Goal: Task Accomplishment & Management: Manage account settings

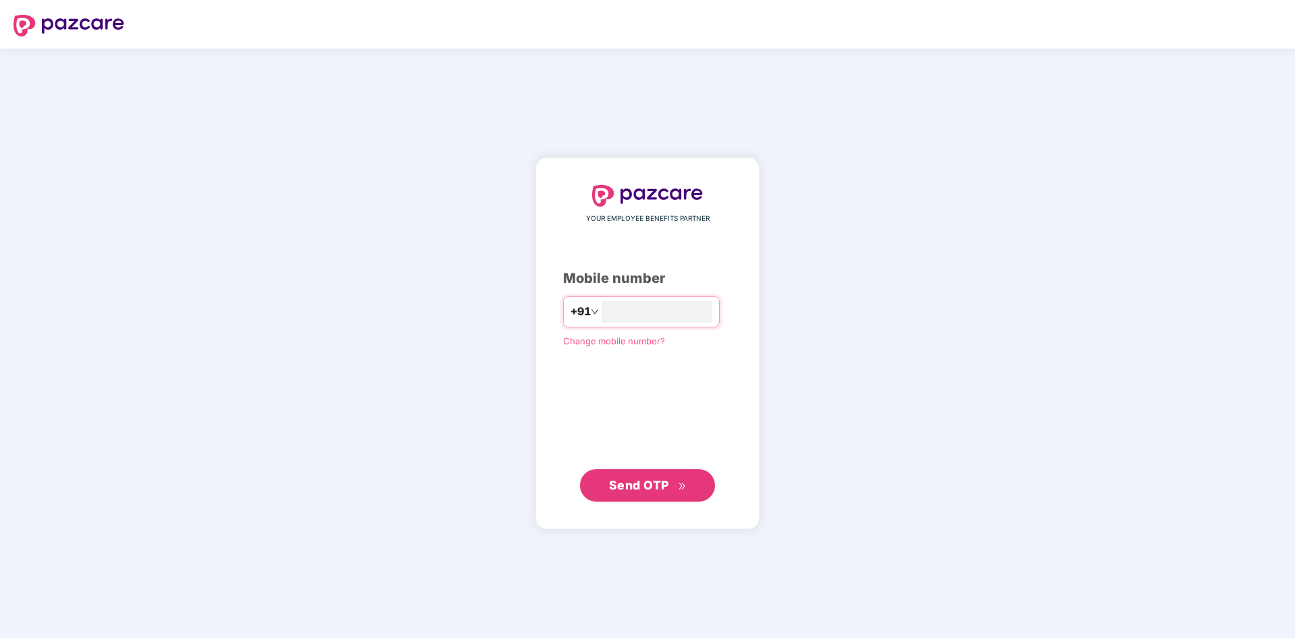
type input "**********"
click at [599, 475] on button "Send OTP" at bounding box center [647, 485] width 135 height 32
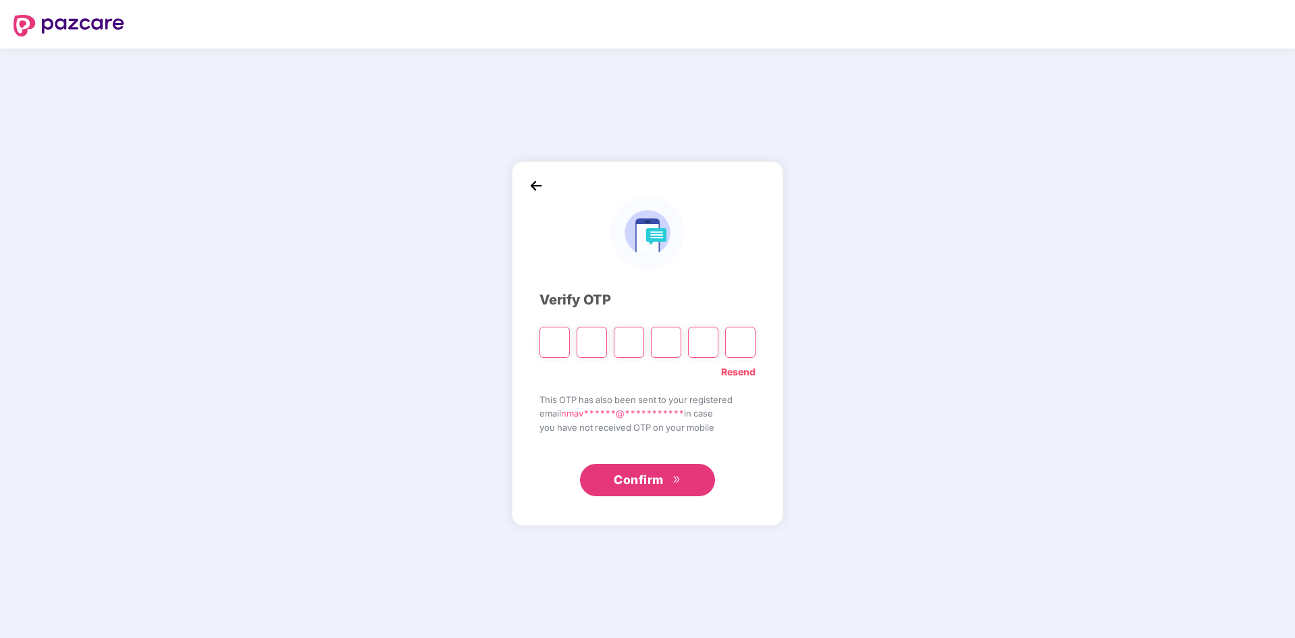
type input "*"
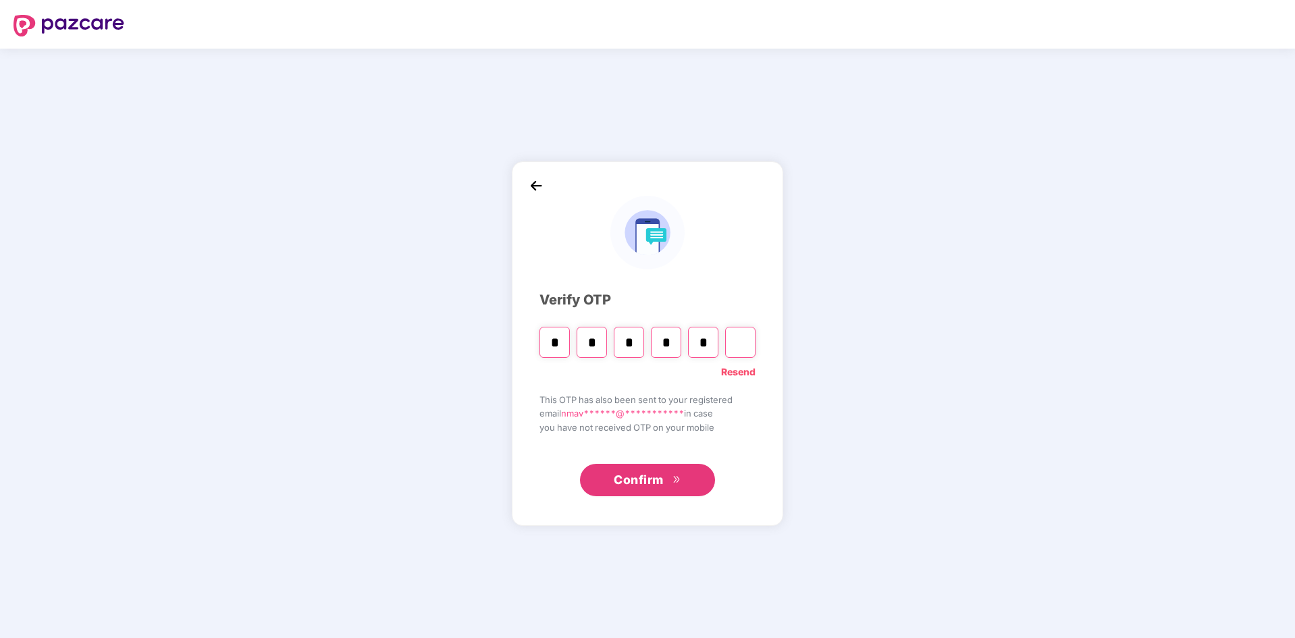
type input "*"
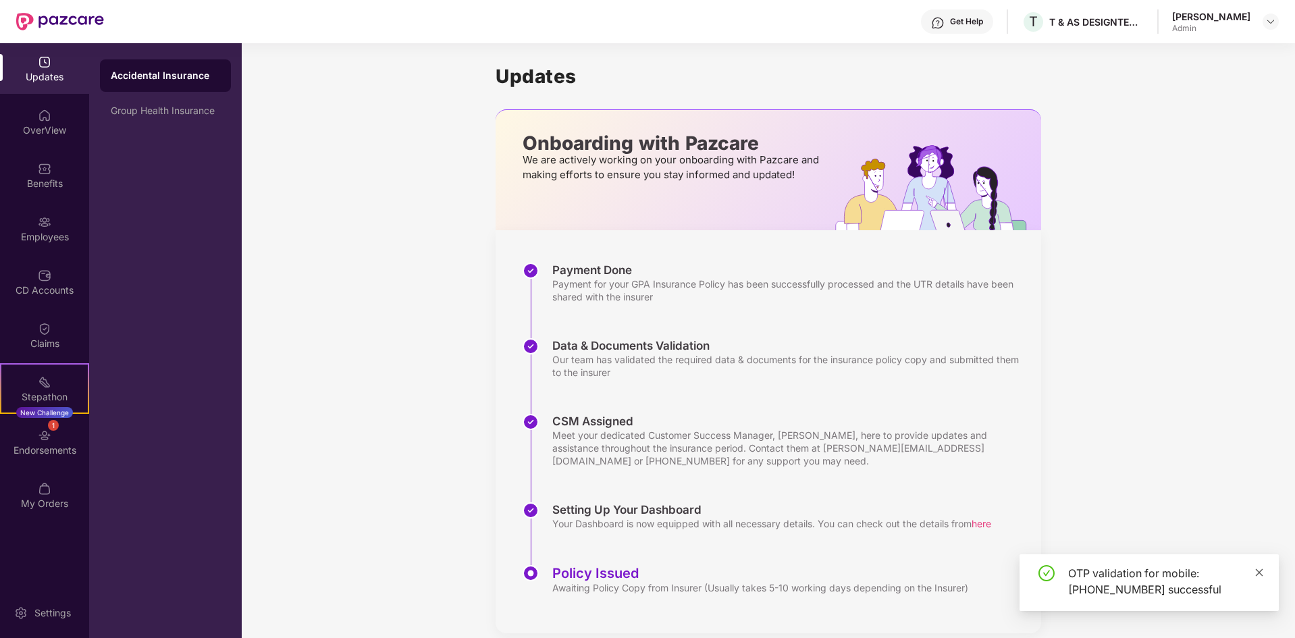
click at [1258, 572] on icon "close" at bounding box center [1259, 571] width 7 height 7
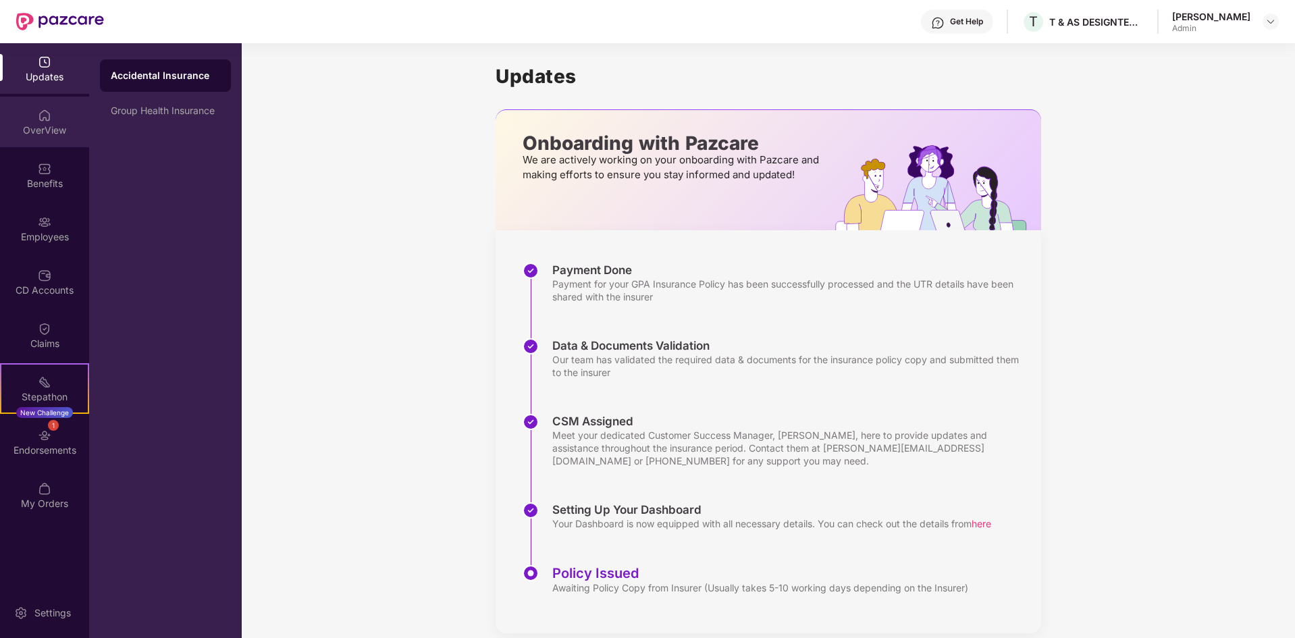
click at [49, 134] on div "OverView" at bounding box center [44, 131] width 89 height 14
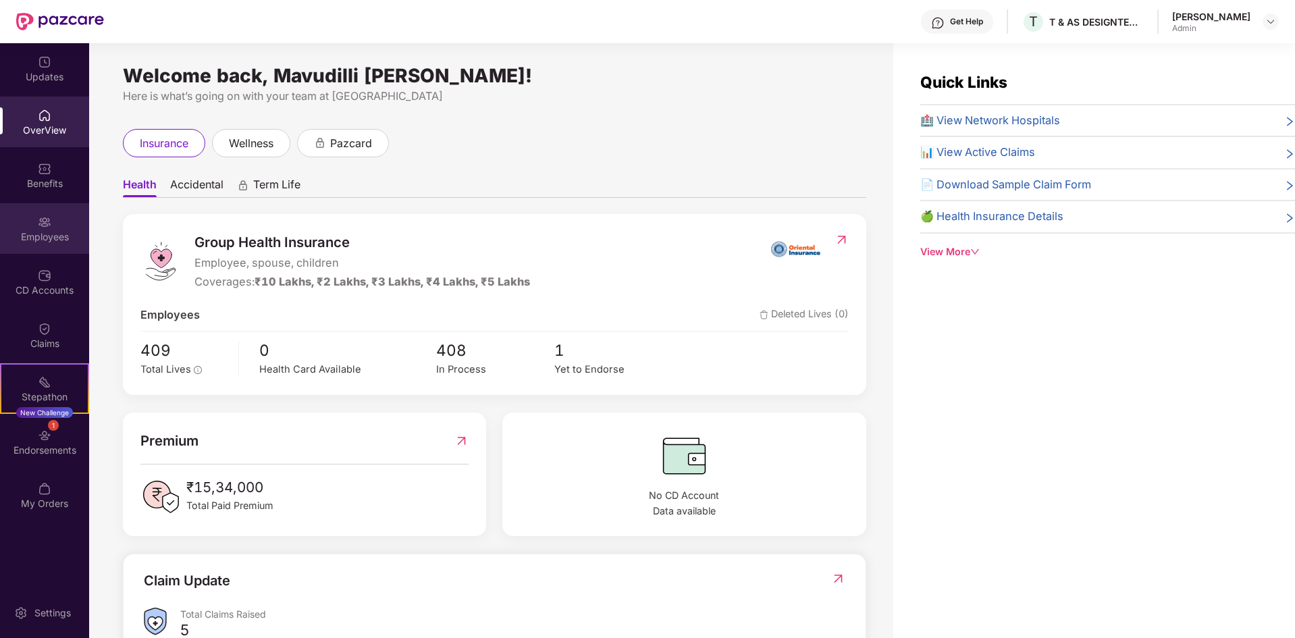
click at [43, 240] on div "Employees" at bounding box center [44, 237] width 89 height 14
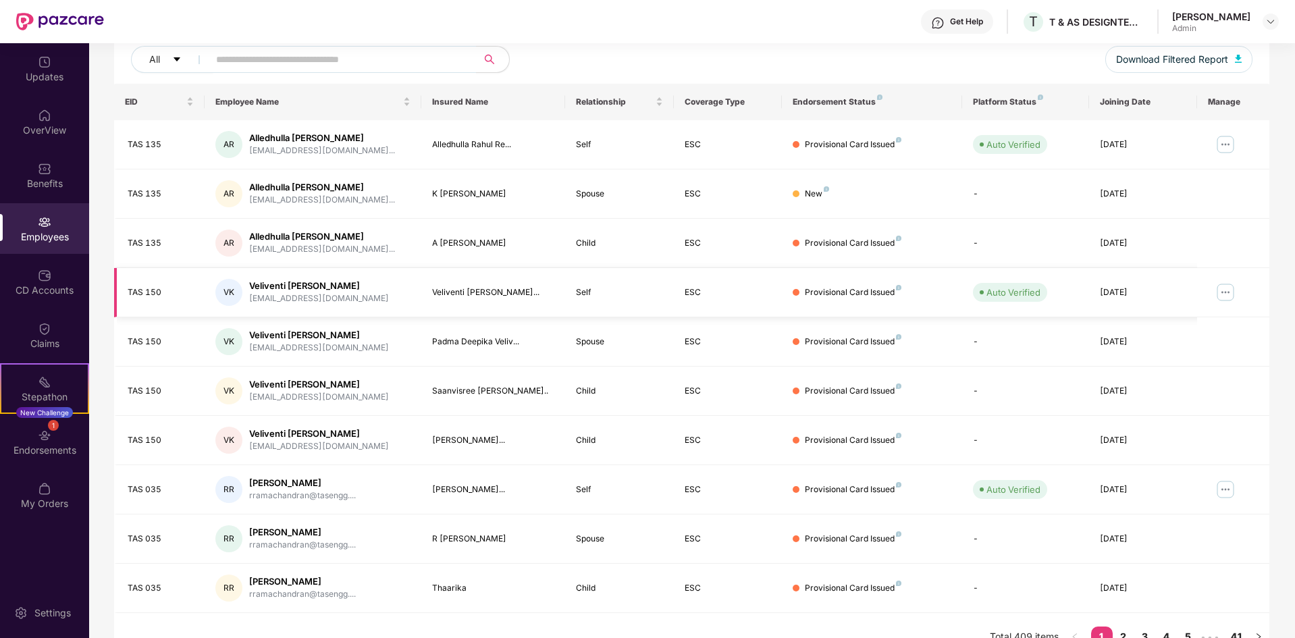
scroll to position [192, 0]
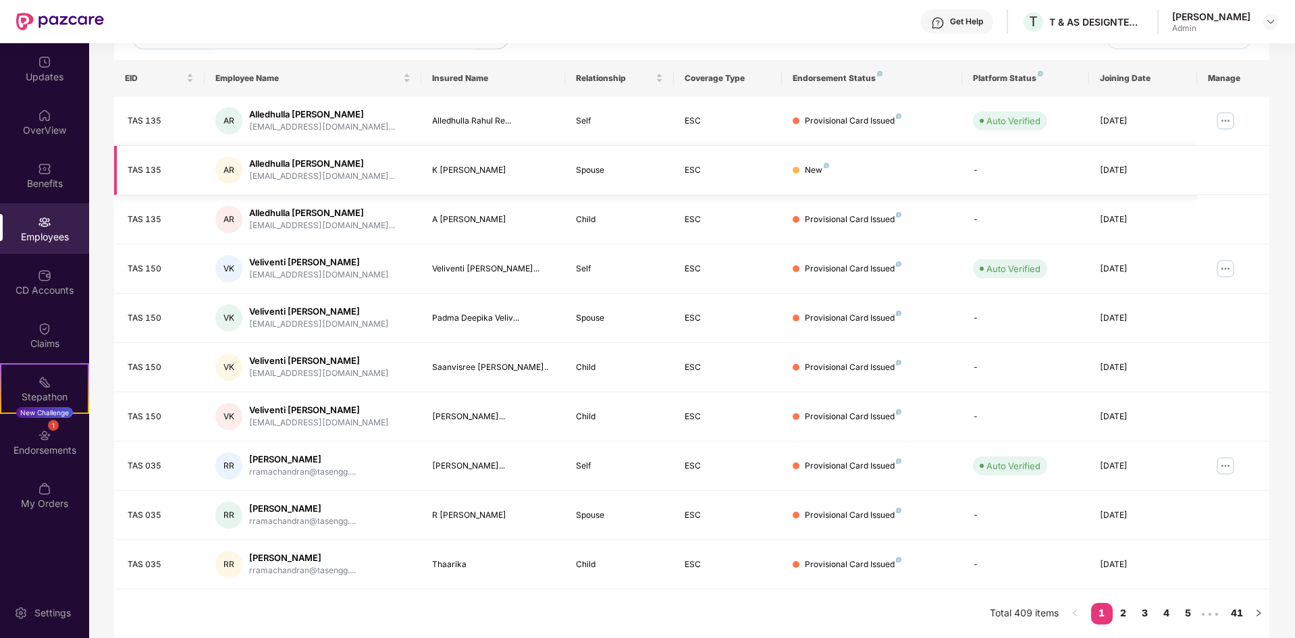
click at [821, 173] on div "New" at bounding box center [817, 170] width 24 height 13
click at [805, 178] on td "New" at bounding box center [872, 170] width 180 height 49
click at [844, 175] on div "New" at bounding box center [872, 170] width 159 height 13
click at [820, 166] on div "New" at bounding box center [817, 170] width 24 height 13
click at [847, 123] on div "Provisional Card Issued" at bounding box center [853, 121] width 97 height 13
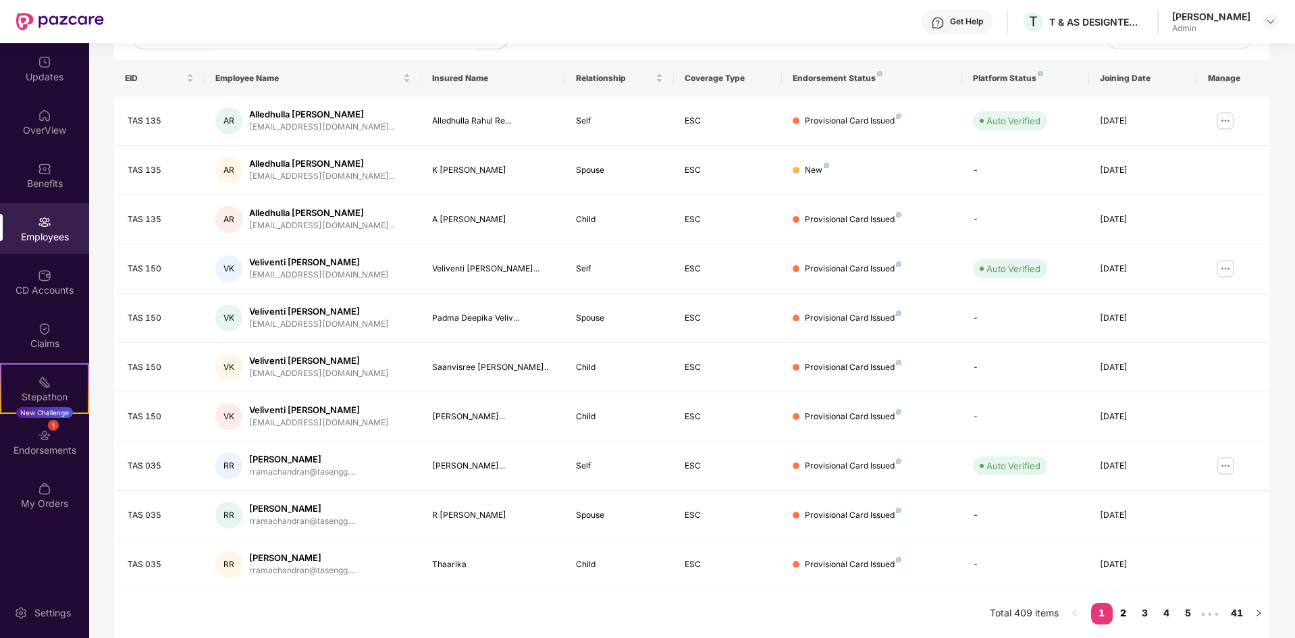
click at [1118, 615] on link "2" at bounding box center [1124, 613] width 22 height 20
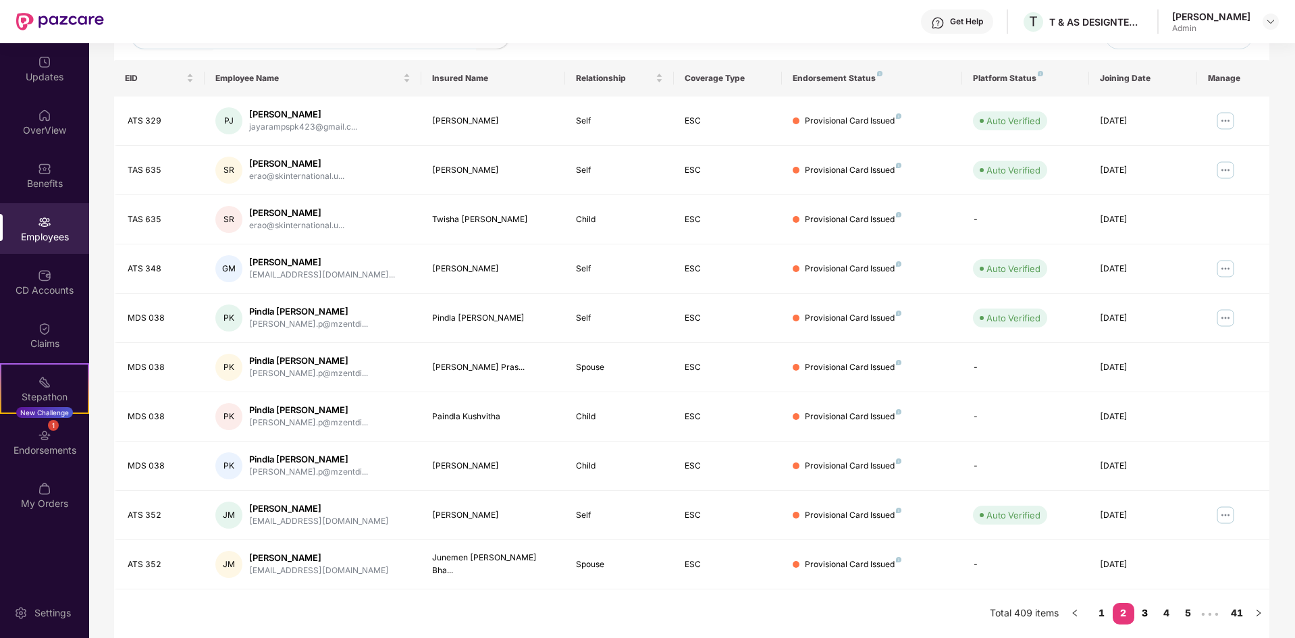
click at [1138, 613] on link "3" at bounding box center [1145, 613] width 22 height 20
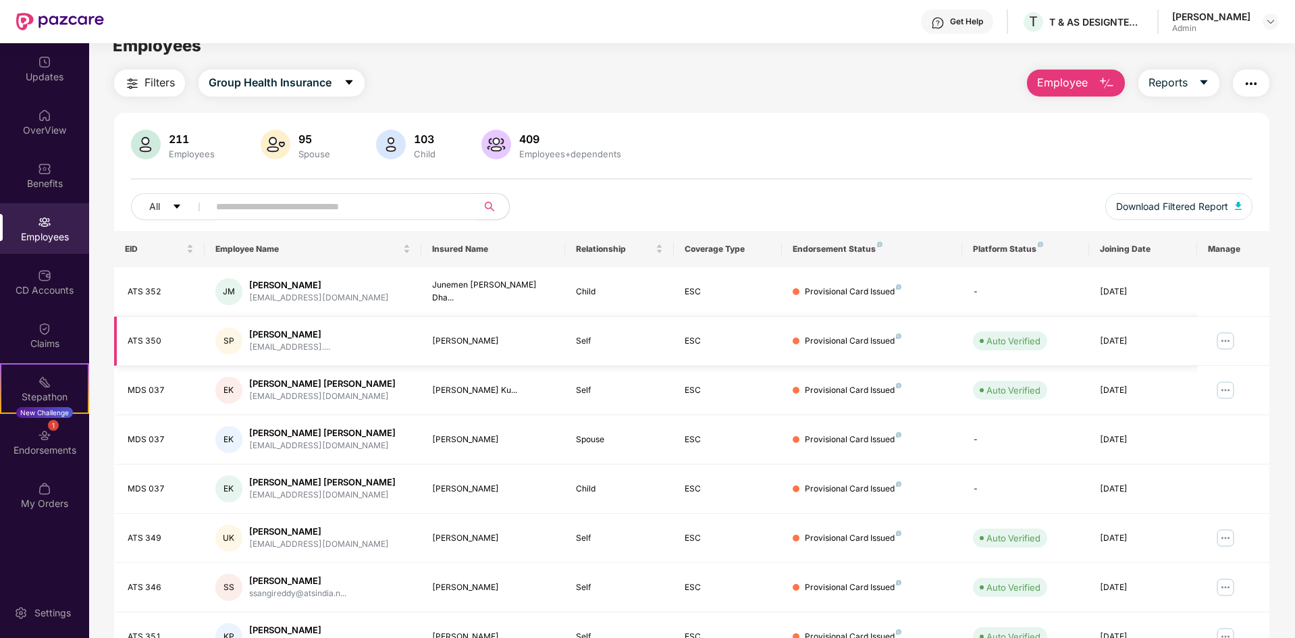
scroll to position [0, 0]
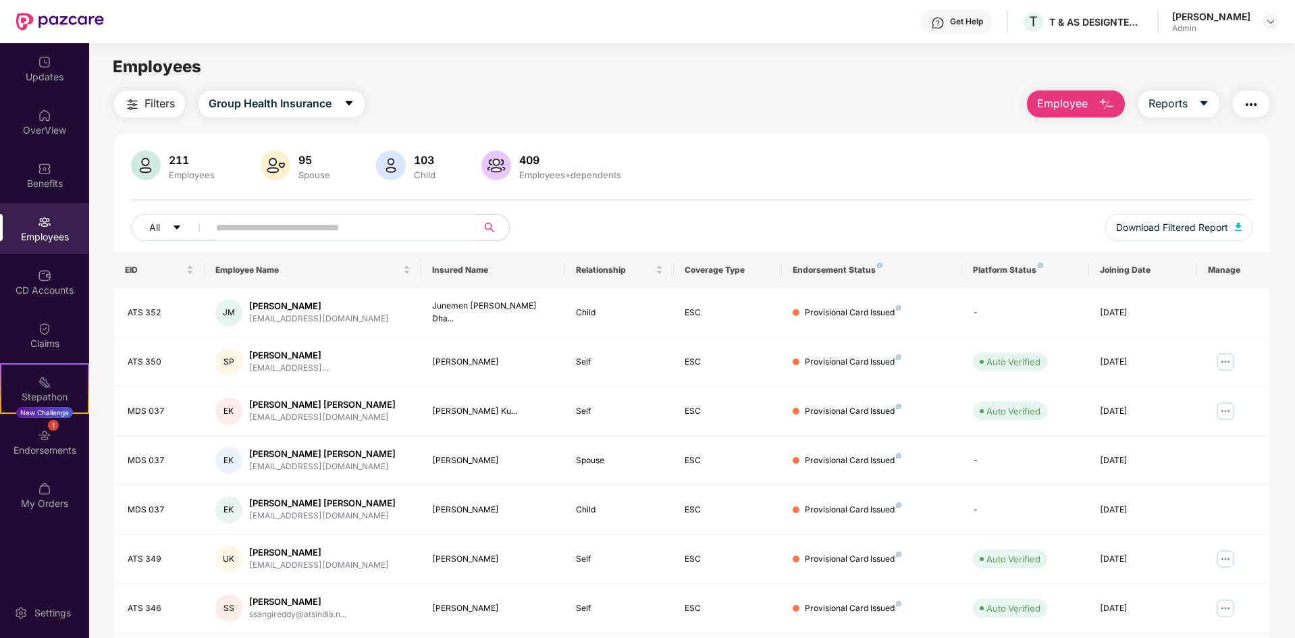
click at [408, 235] on input "text" at bounding box center [337, 227] width 242 height 20
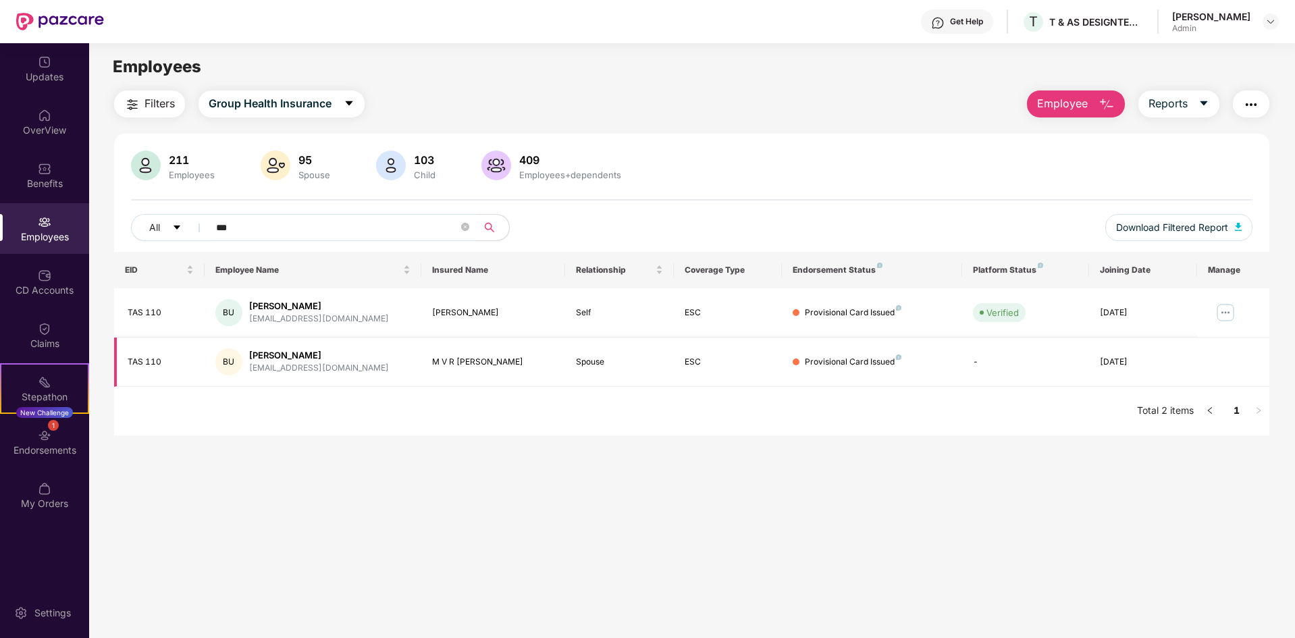
type input "***"
click at [377, 373] on div "BU [PERSON_NAME] [EMAIL_ADDRESS][DOMAIN_NAME]" at bounding box center [312, 361] width 195 height 27
click at [341, 309] on div "BU [PERSON_NAME] [EMAIL_ADDRESS][DOMAIN_NAME]" at bounding box center [312, 312] width 195 height 27
click at [1223, 310] on img at bounding box center [1225, 313] width 22 height 22
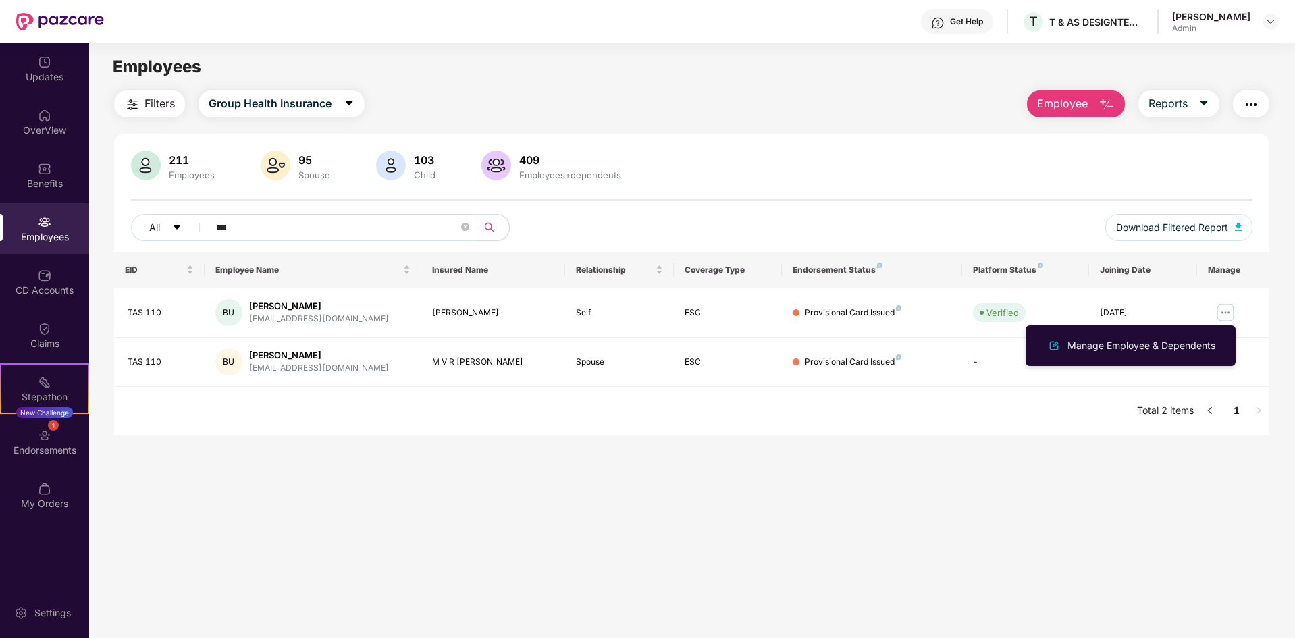
drag, startPoint x: 1185, startPoint y: 345, endPoint x: 1173, endPoint y: 346, distance: 12.2
click at [1183, 345] on div "Manage Employee & Dependents" at bounding box center [1141, 345] width 153 height 15
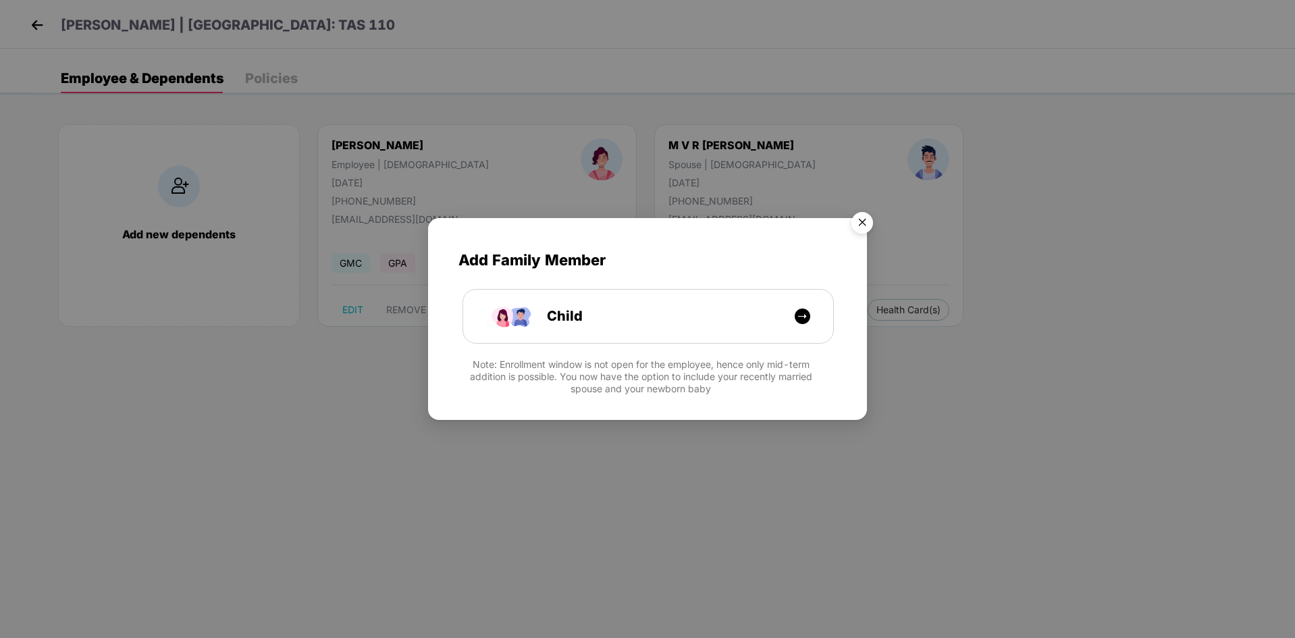
click at [865, 216] on img "Close" at bounding box center [862, 225] width 38 height 38
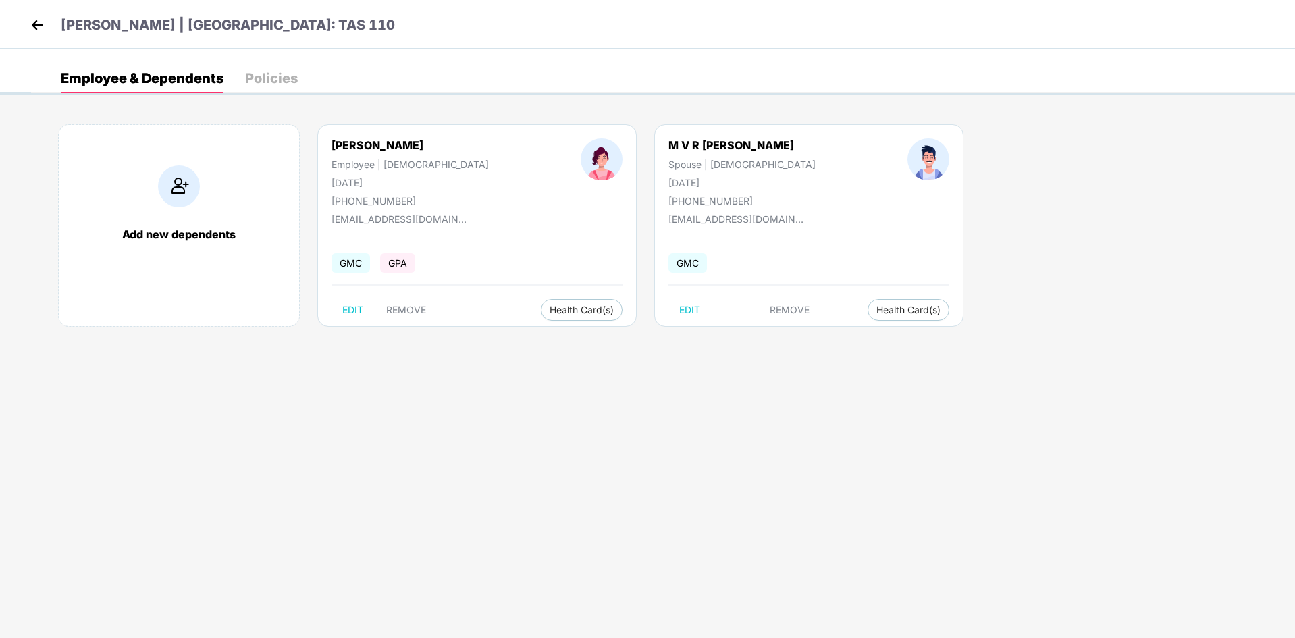
click at [50, 26] on header "Boddu Usha | EID: TAS 110" at bounding box center [211, 27] width 368 height 24
